Goal: Task Accomplishment & Management: Manage account settings

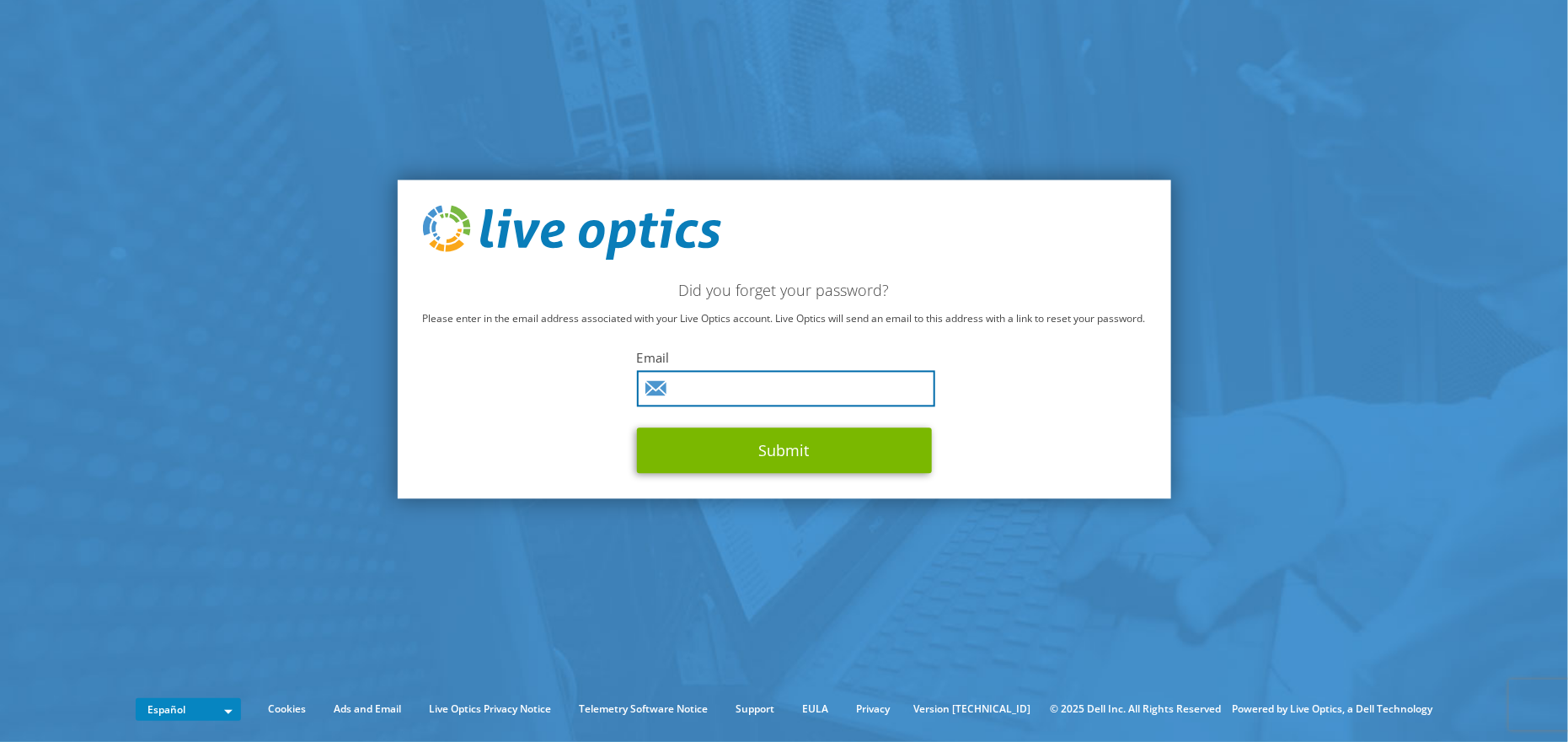
click at [726, 382] on input "text" at bounding box center [786, 388] width 299 height 36
type input "[EMAIL_ADDRESS][DOMAIN_NAME]"
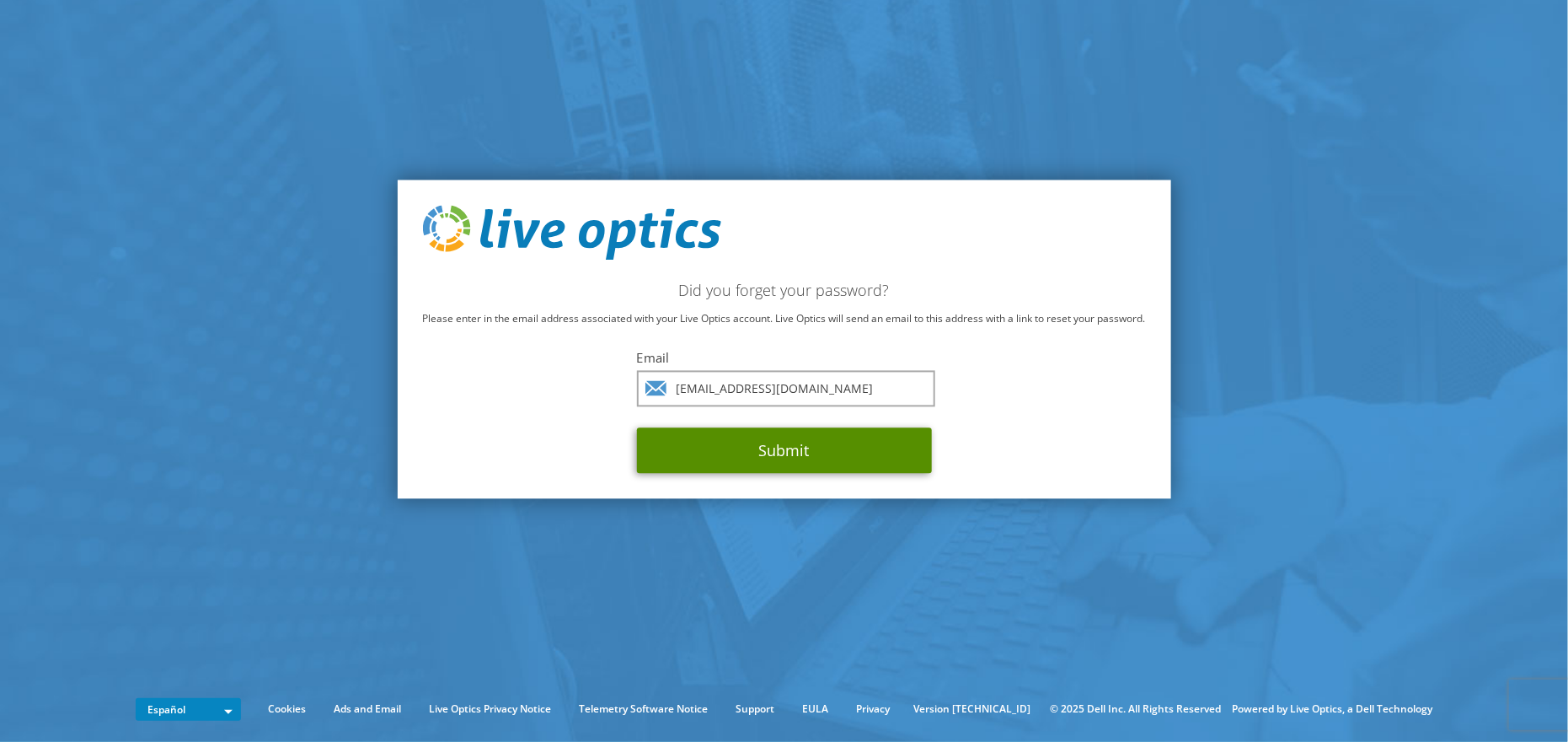
click at [782, 451] on button "Submit" at bounding box center [784, 451] width 295 height 46
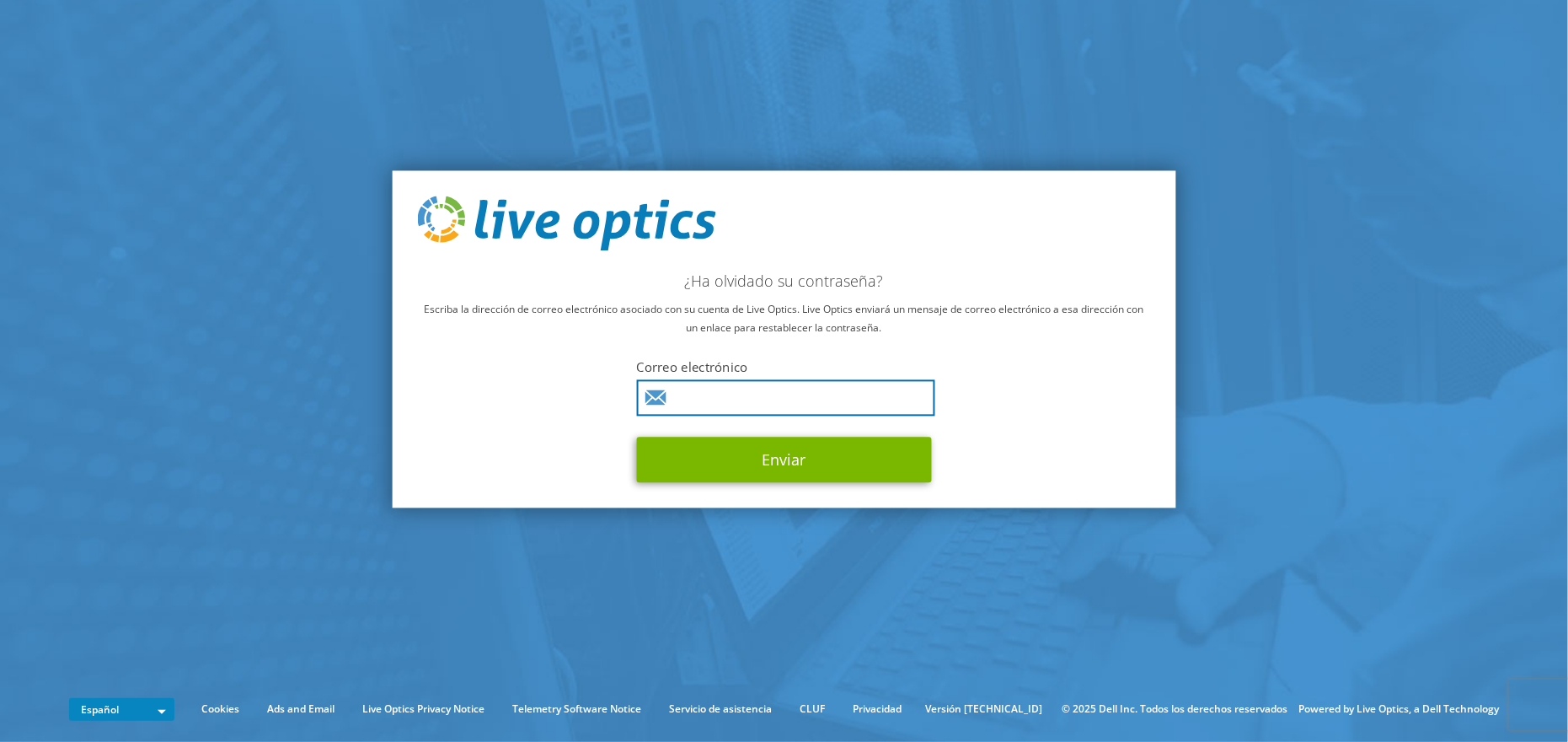
click at [692, 397] on input "text" at bounding box center [786, 398] width 299 height 36
type input "jwerner@arnaldocastro.com.uy"
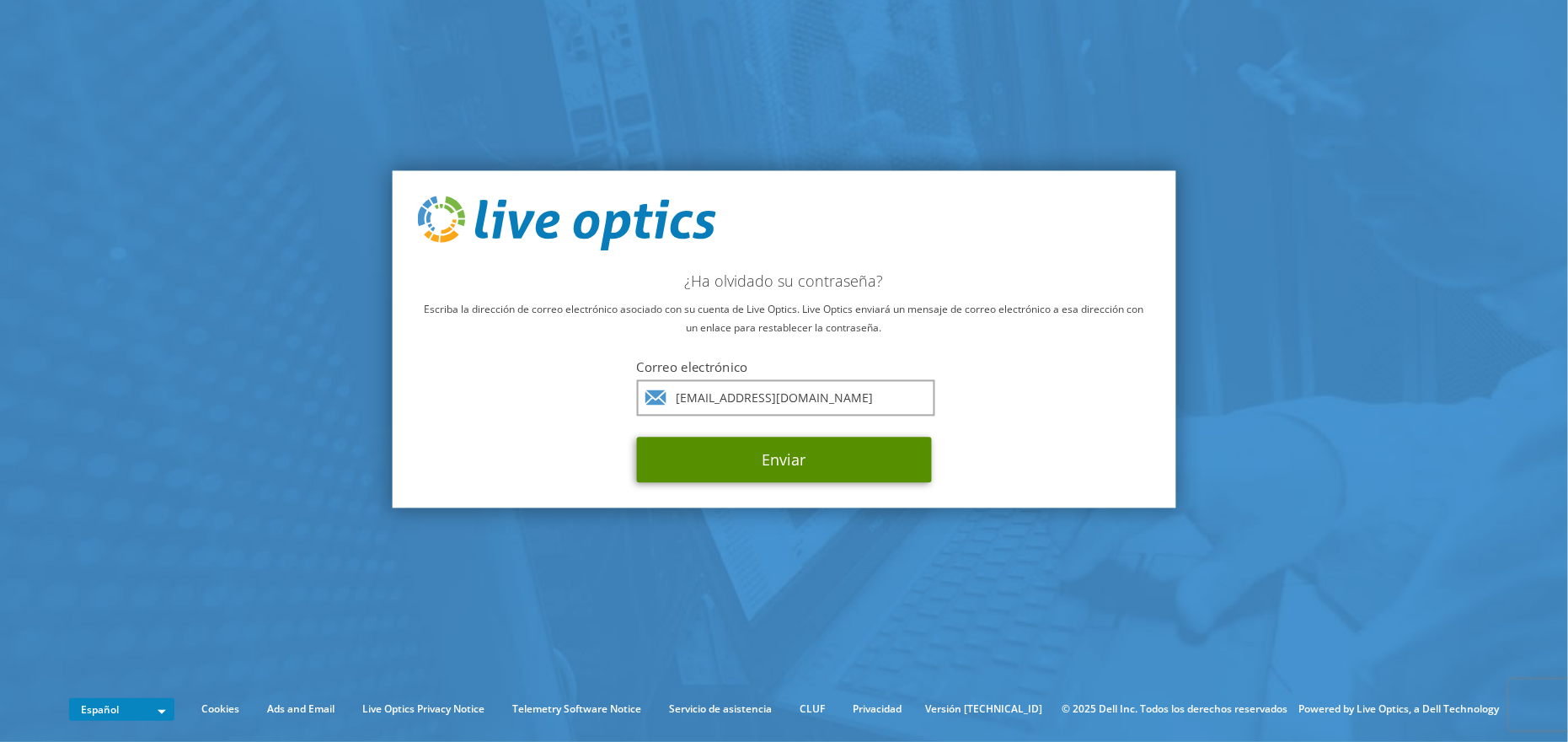
click at [773, 470] on button "Enviar" at bounding box center [784, 460] width 295 height 46
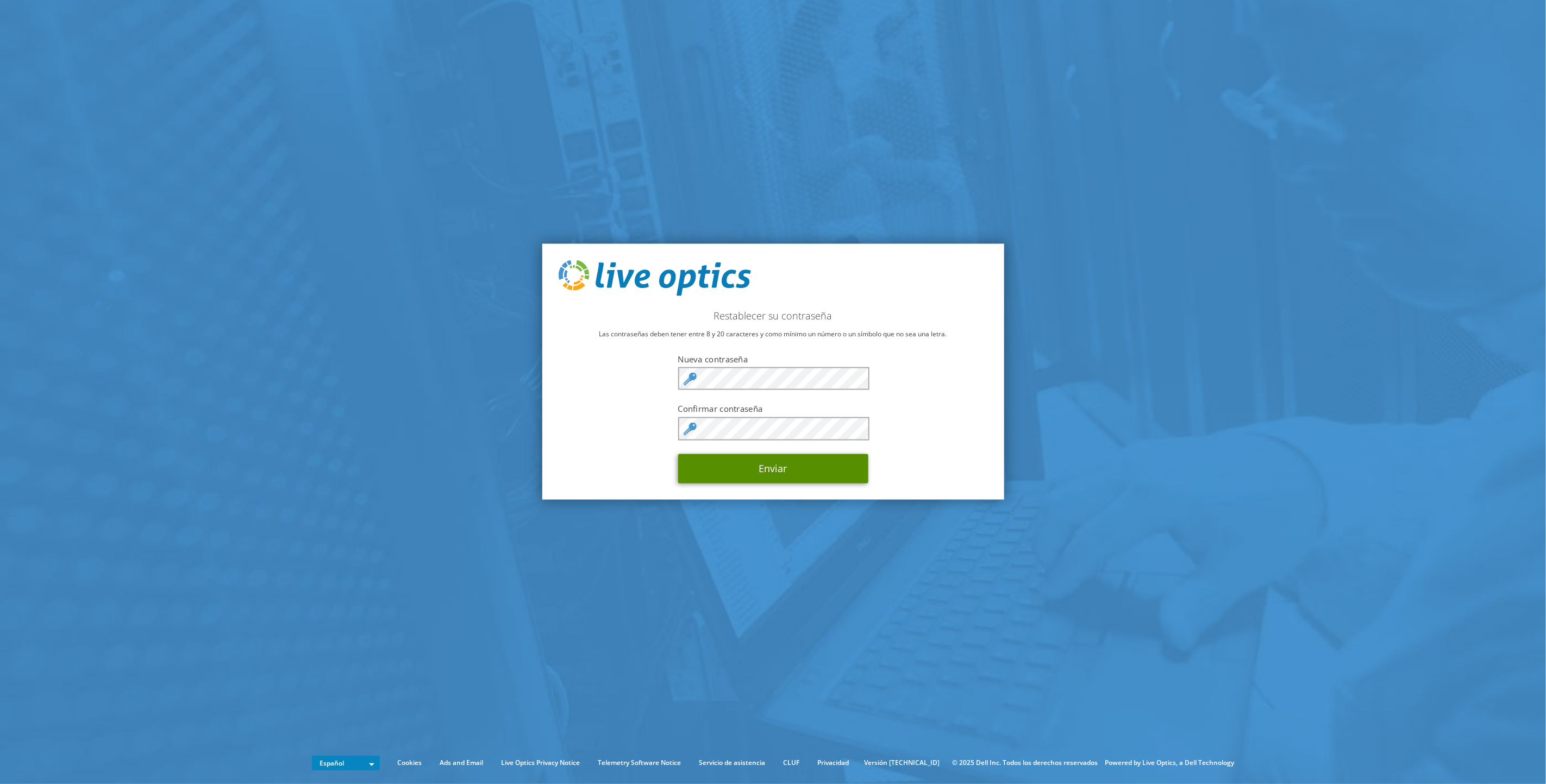
click at [760, 469] on button "Enviar" at bounding box center [773, 468] width 190 height 29
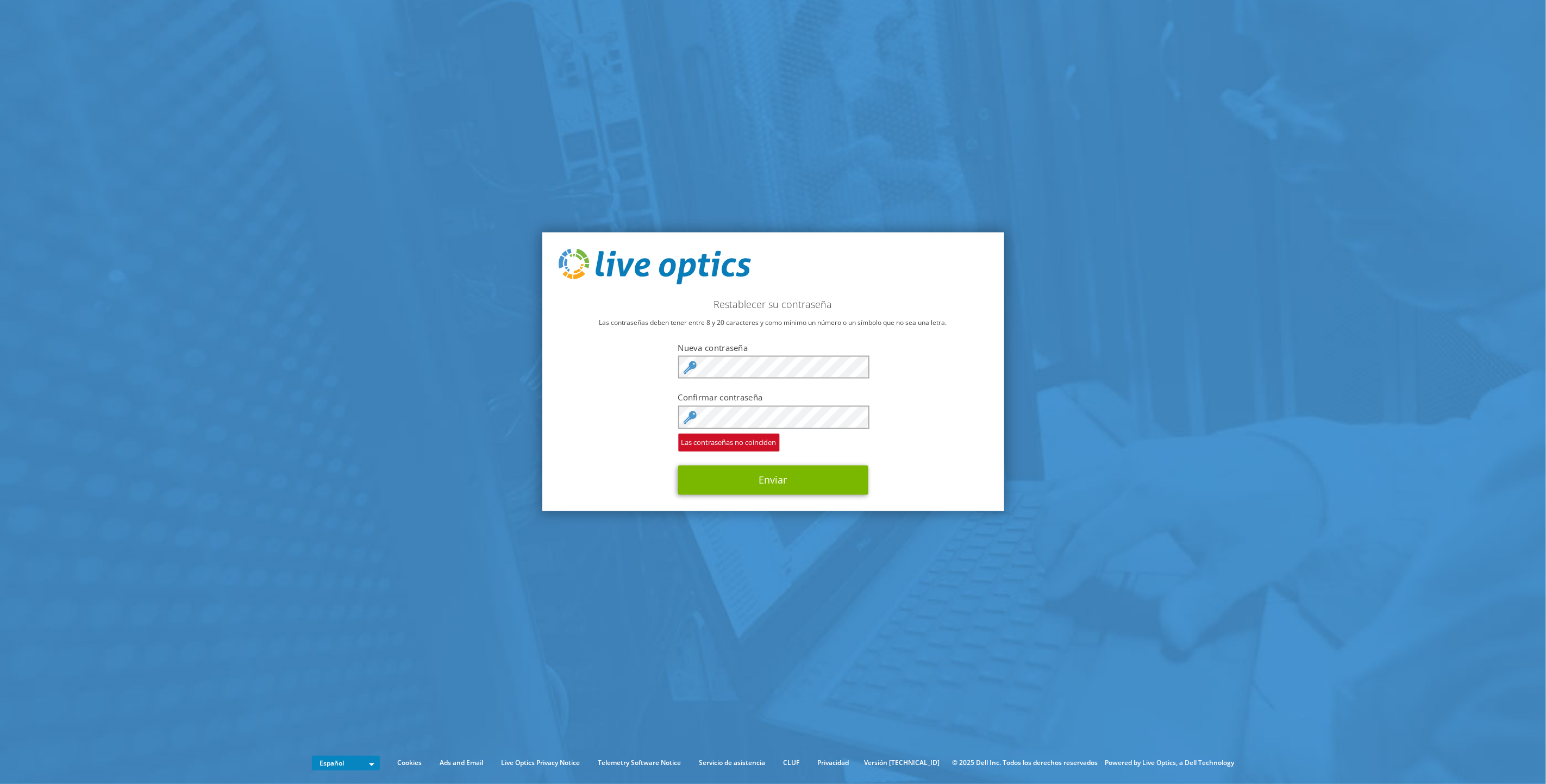
click at [616, 469] on div "Restablecer su contraseña Las contraseñas deben tener entre 8 y 20 caracteres y…" at bounding box center [774, 372] width 462 height 278
click at [609, 474] on div "Restablecer su contraseña Las contraseñas deben tener entre 8 y 20 caracteres y…" at bounding box center [774, 372] width 462 height 278
click at [793, 476] on button "Enviar" at bounding box center [773, 479] width 190 height 29
